Goal: Transaction & Acquisition: Purchase product/service

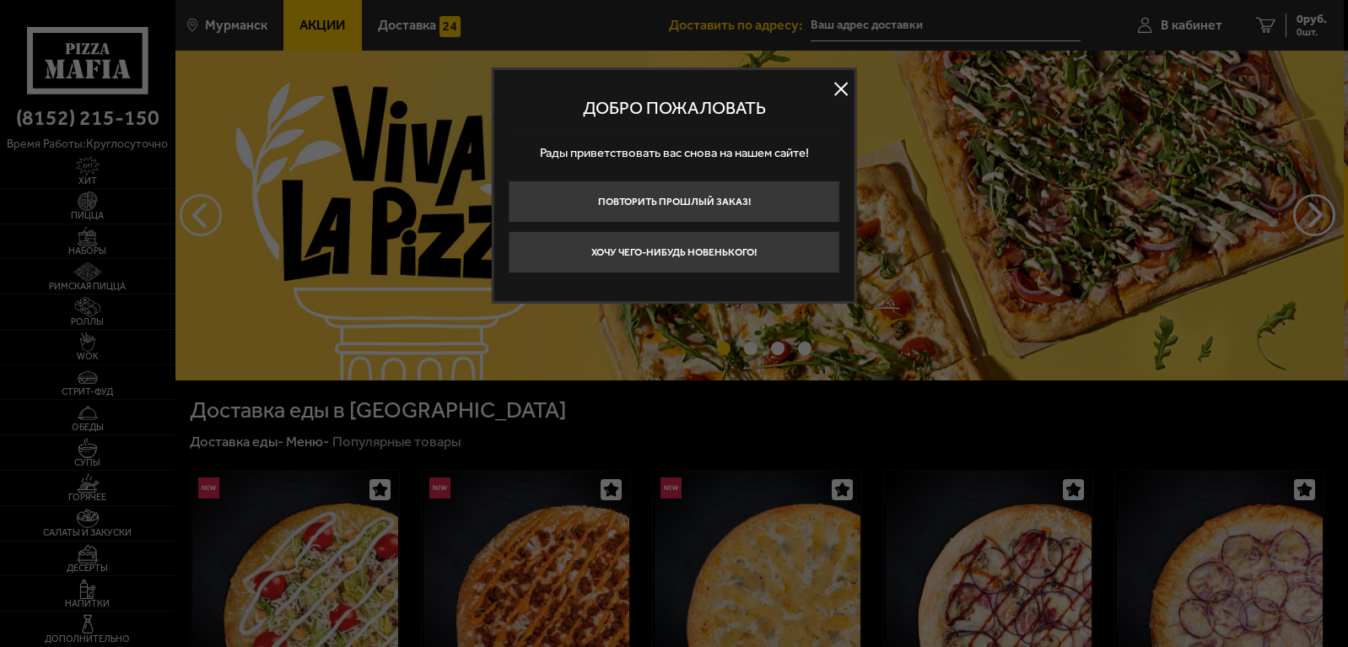
click at [835, 81] on button at bounding box center [840, 89] width 25 height 25
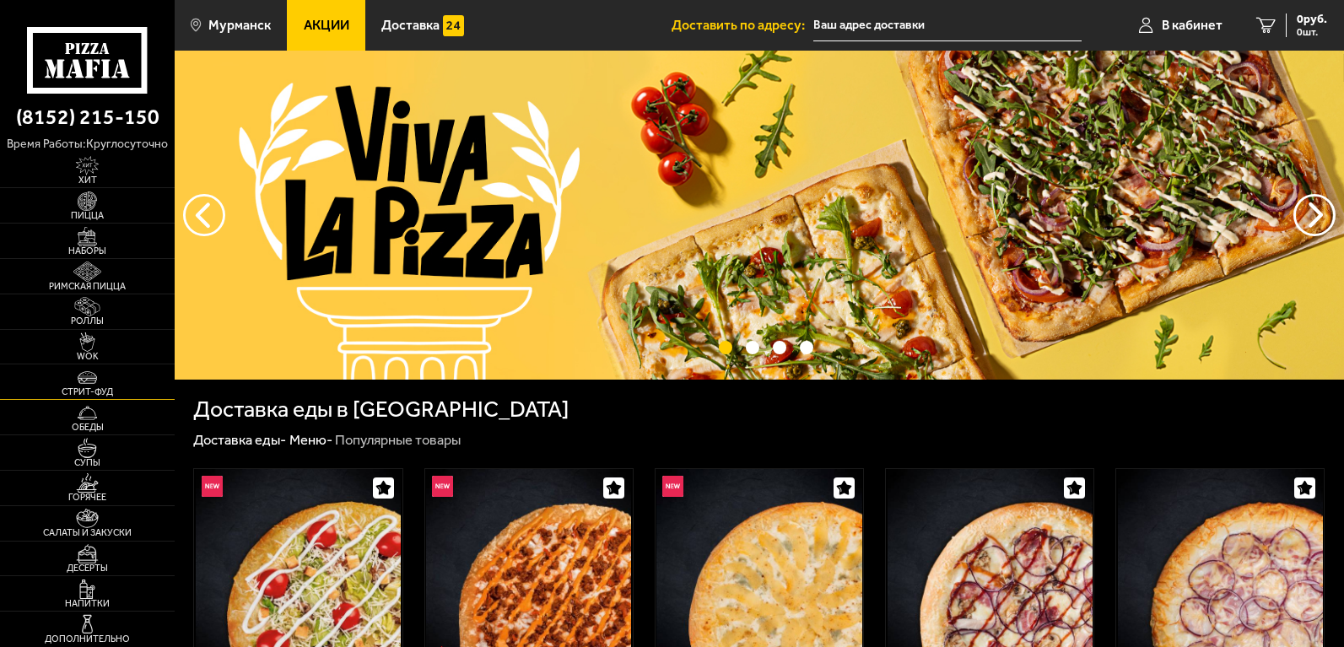
click at [124, 387] on span "Стрит-фуд" at bounding box center [87, 391] width 175 height 9
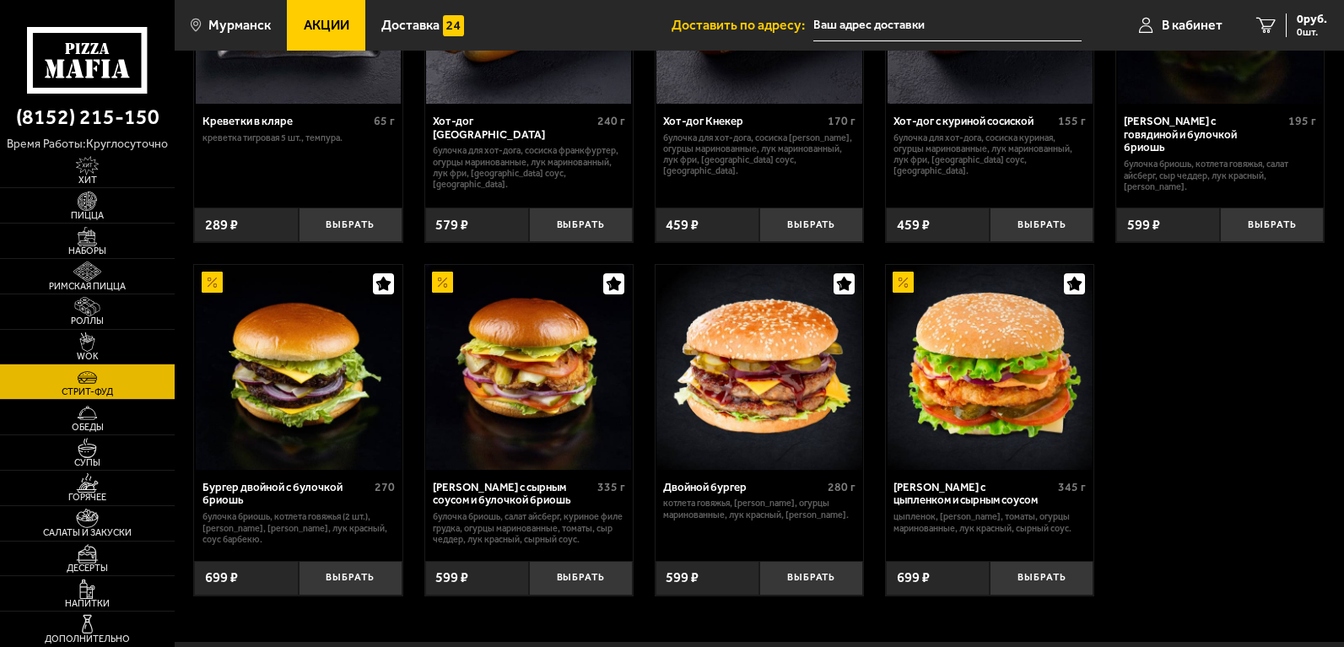
scroll to position [337, 0]
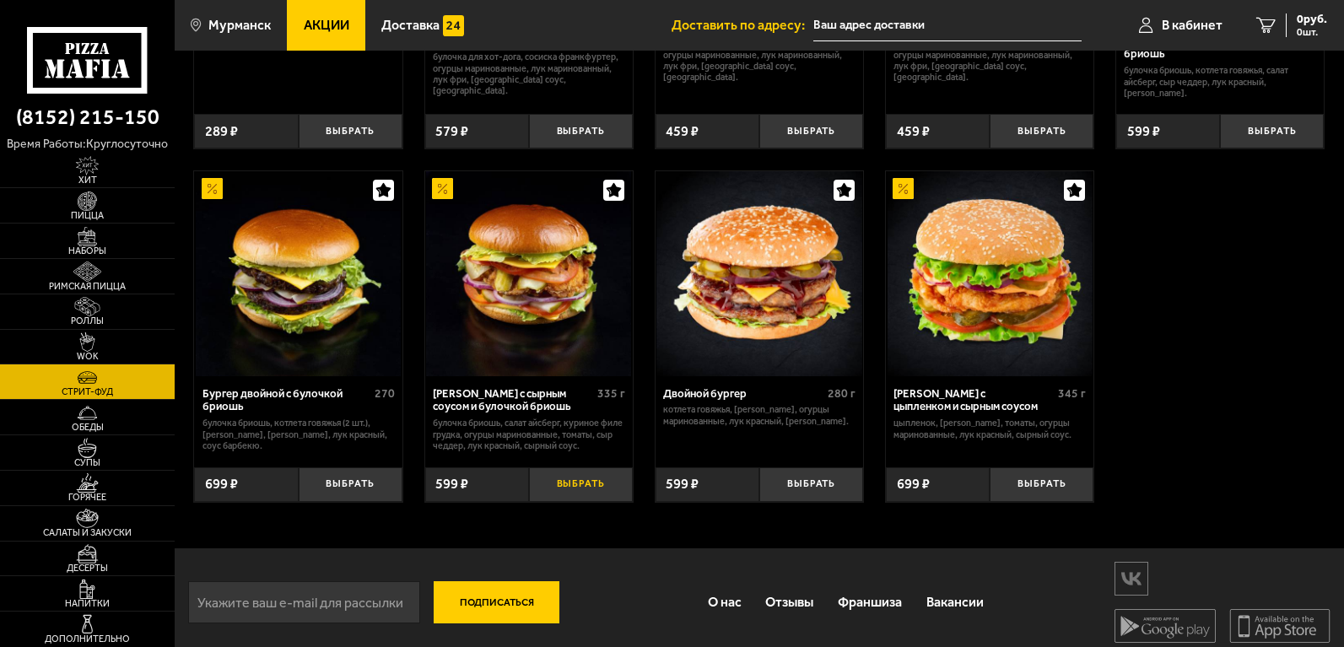
click at [584, 482] on button "Выбрать" at bounding box center [581, 484] width 104 height 35
click at [123, 523] on link "Салаты и закуски" at bounding box center [87, 523] width 175 height 35
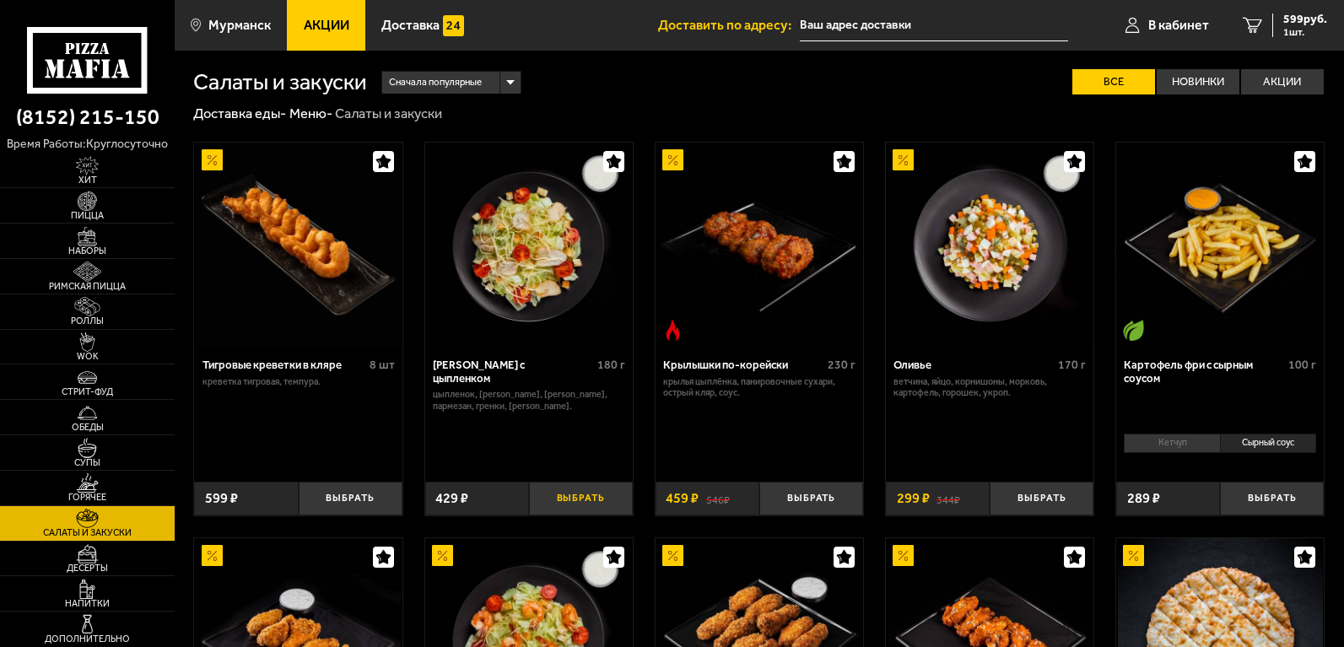
click at [611, 504] on button "Выбрать" at bounding box center [581, 499] width 104 height 35
click at [1308, 36] on span "2 шт." at bounding box center [1305, 32] width 44 height 10
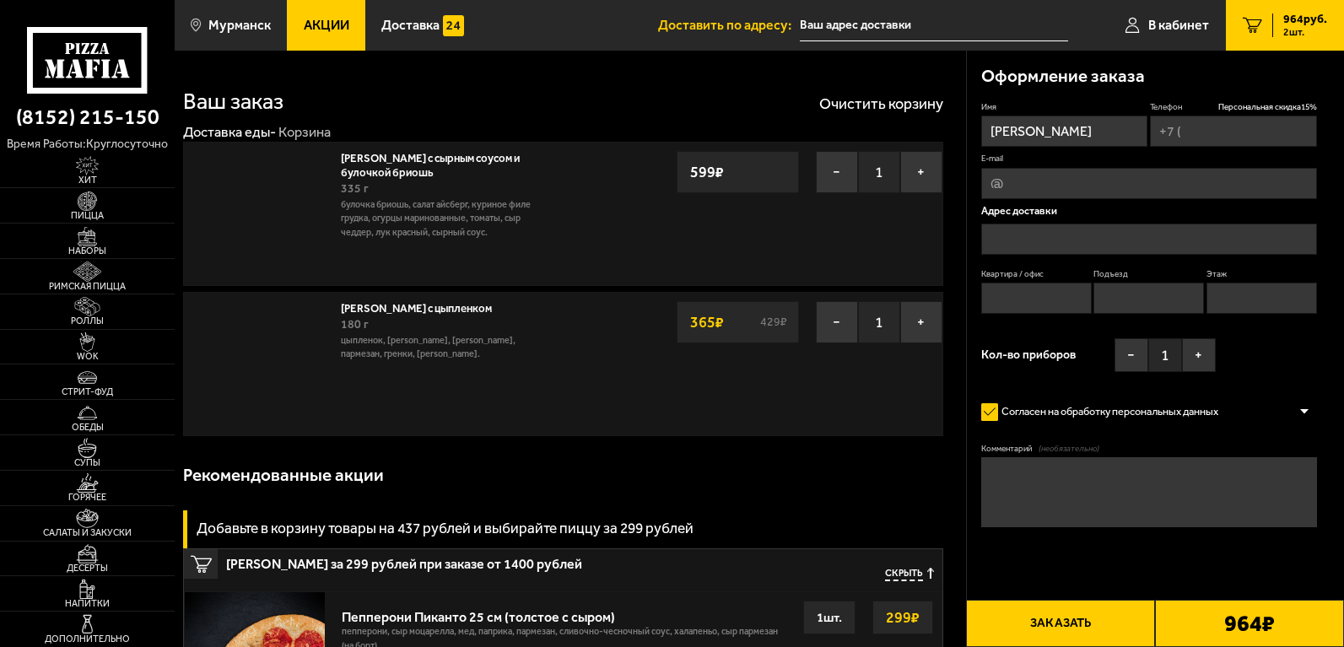
type input "[PHONE_NUMBER]"
type input "[STREET_ADDRESS]"
type input "30"
type input "1"
type input "8"
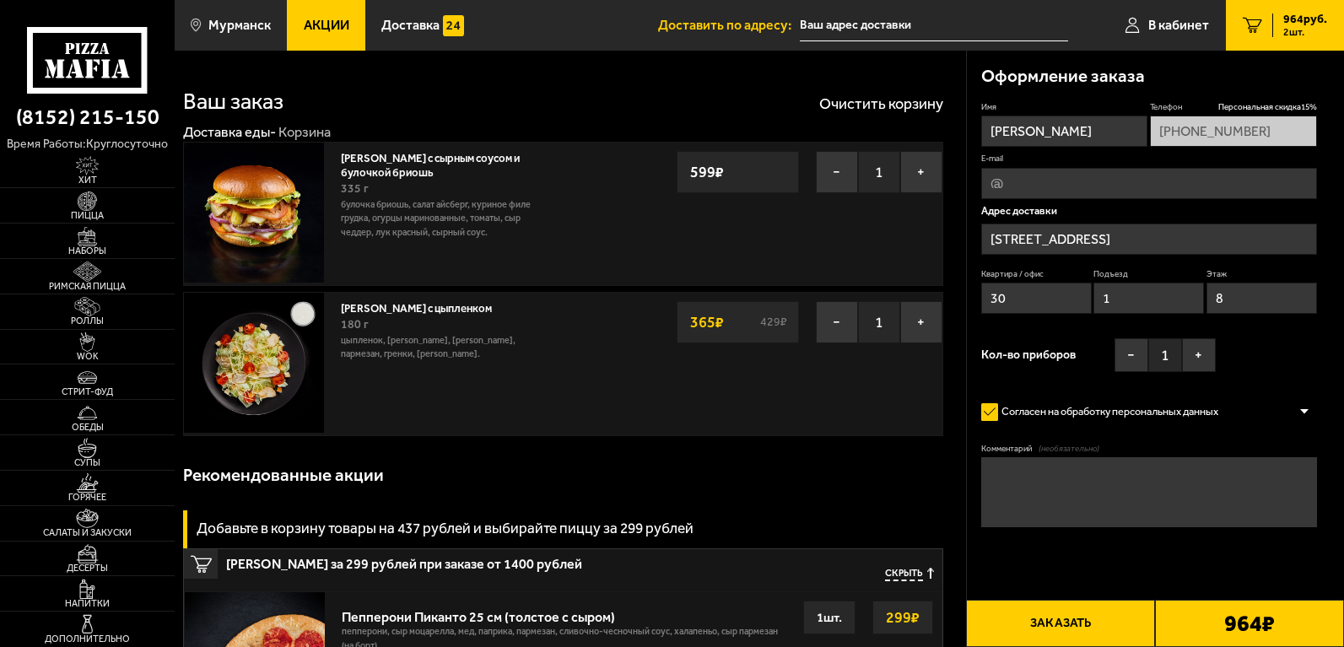
type input "[STREET_ADDRESS]"
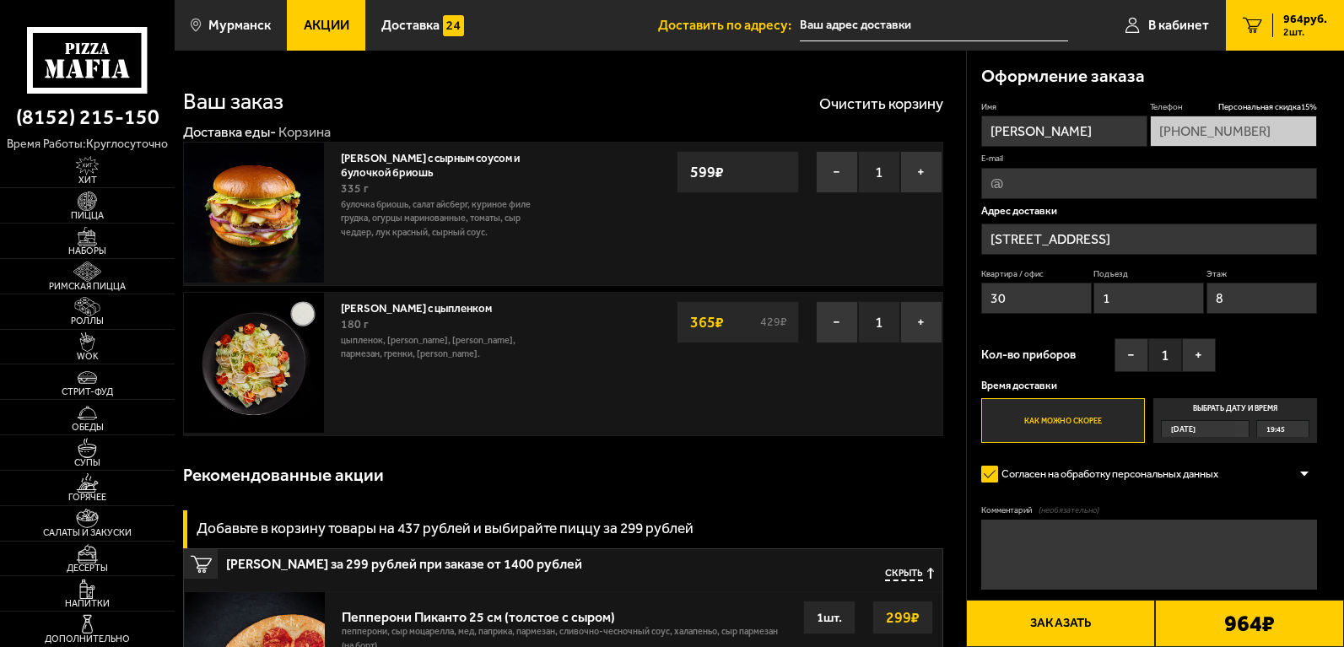
click at [1081, 614] on button "Заказать" at bounding box center [1060, 623] width 189 height 47
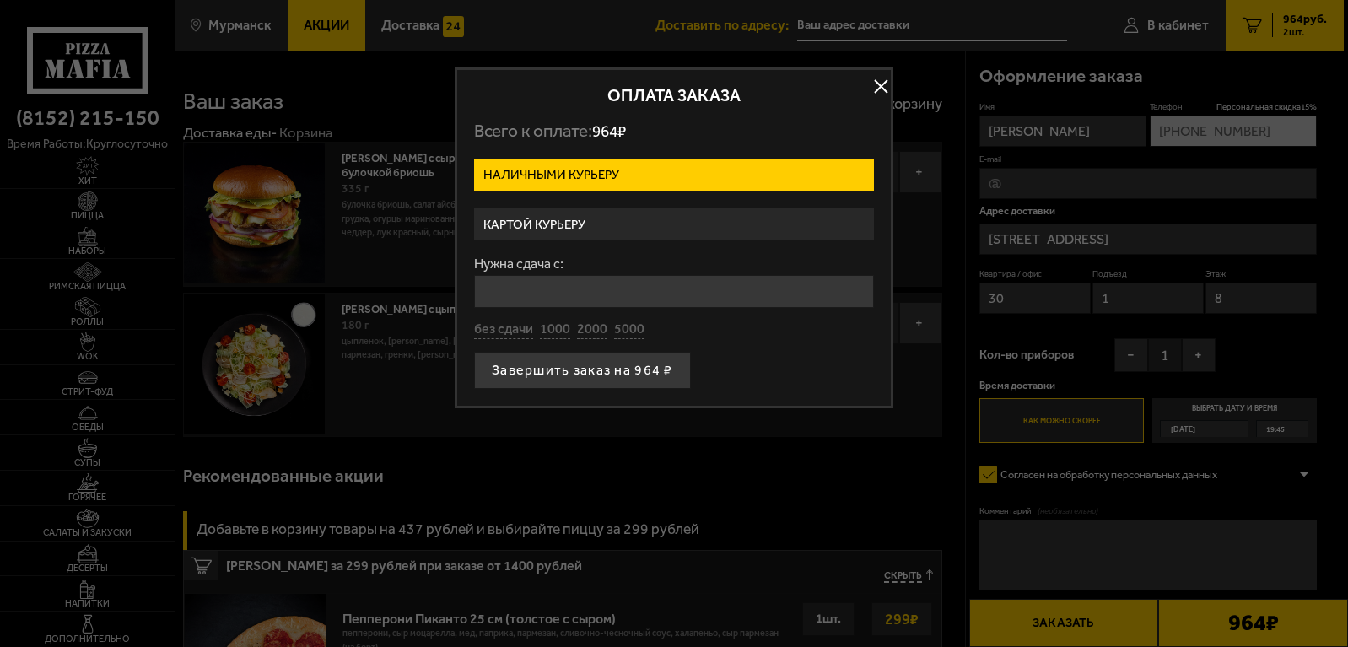
click at [727, 213] on label "Картой курьеру" at bounding box center [674, 224] width 400 height 33
click at [0, 0] on input "Картой курьеру" at bounding box center [0, 0] width 0 height 0
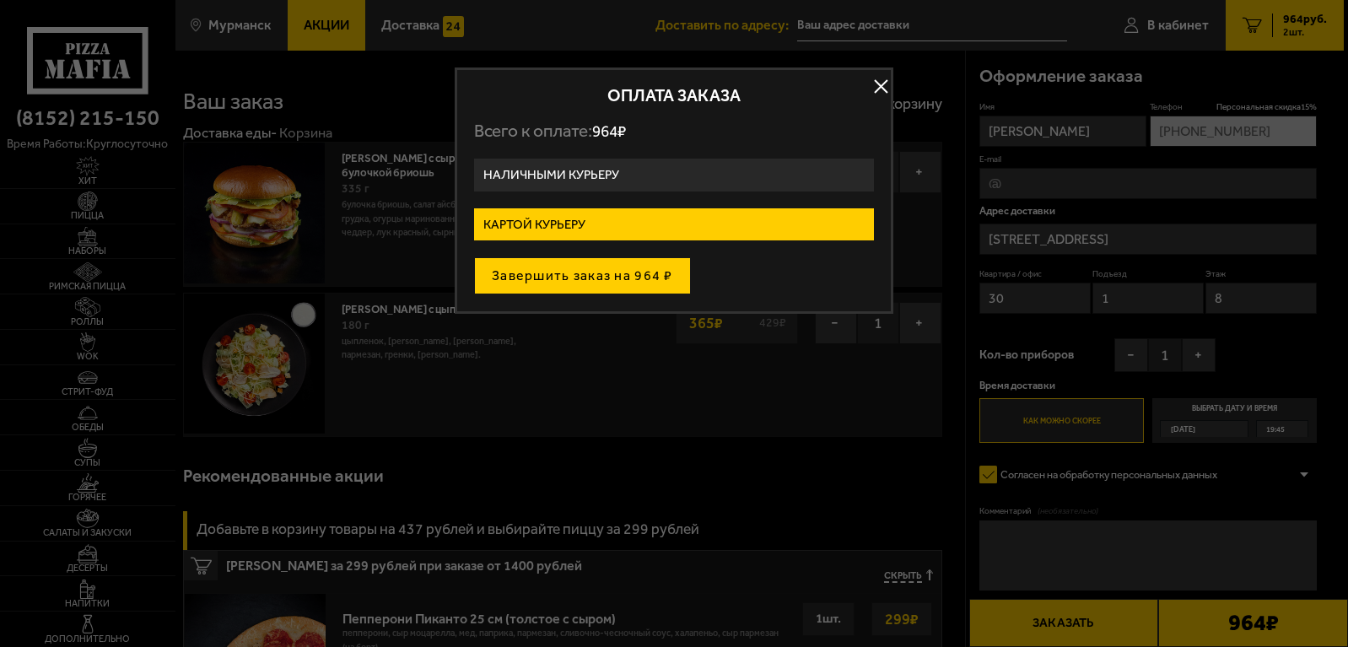
click at [617, 275] on button "Завершить заказ на 964 ₽" at bounding box center [582, 275] width 217 height 37
